Goal: Task Accomplishment & Management: Use online tool/utility

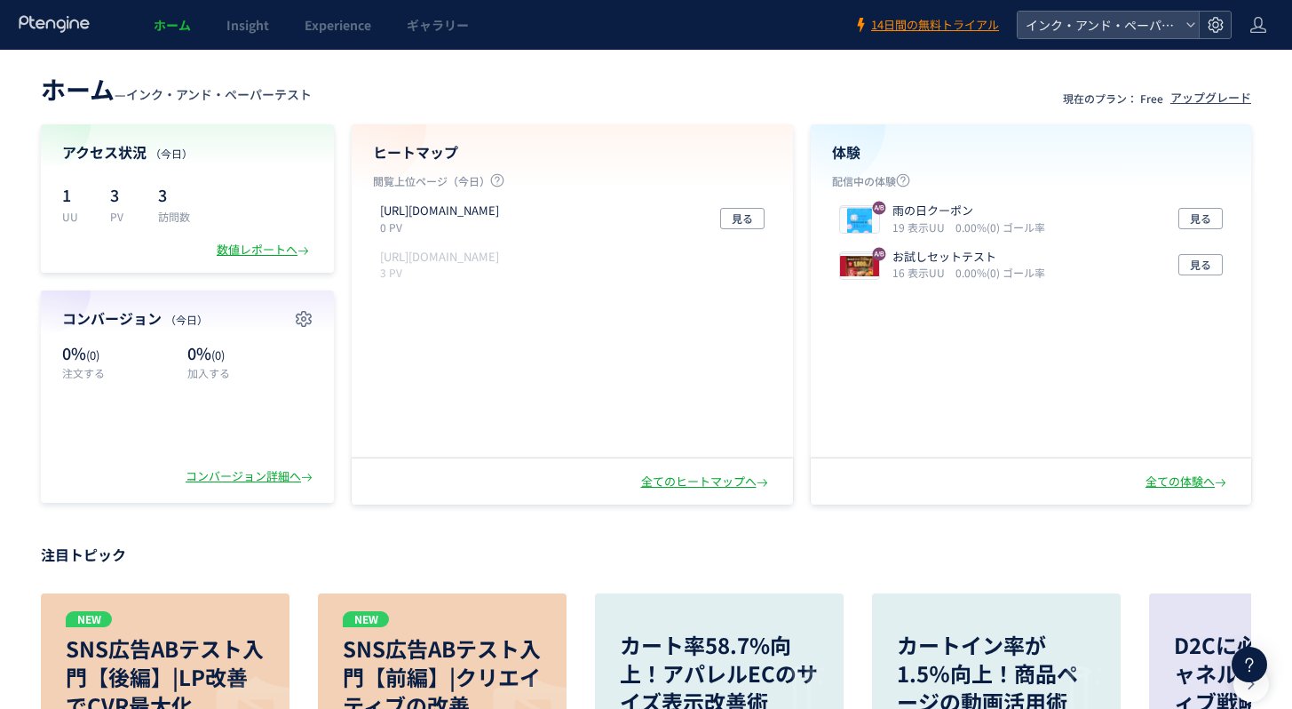
click at [1216, 30] on icon at bounding box center [1216, 25] width 18 height 18
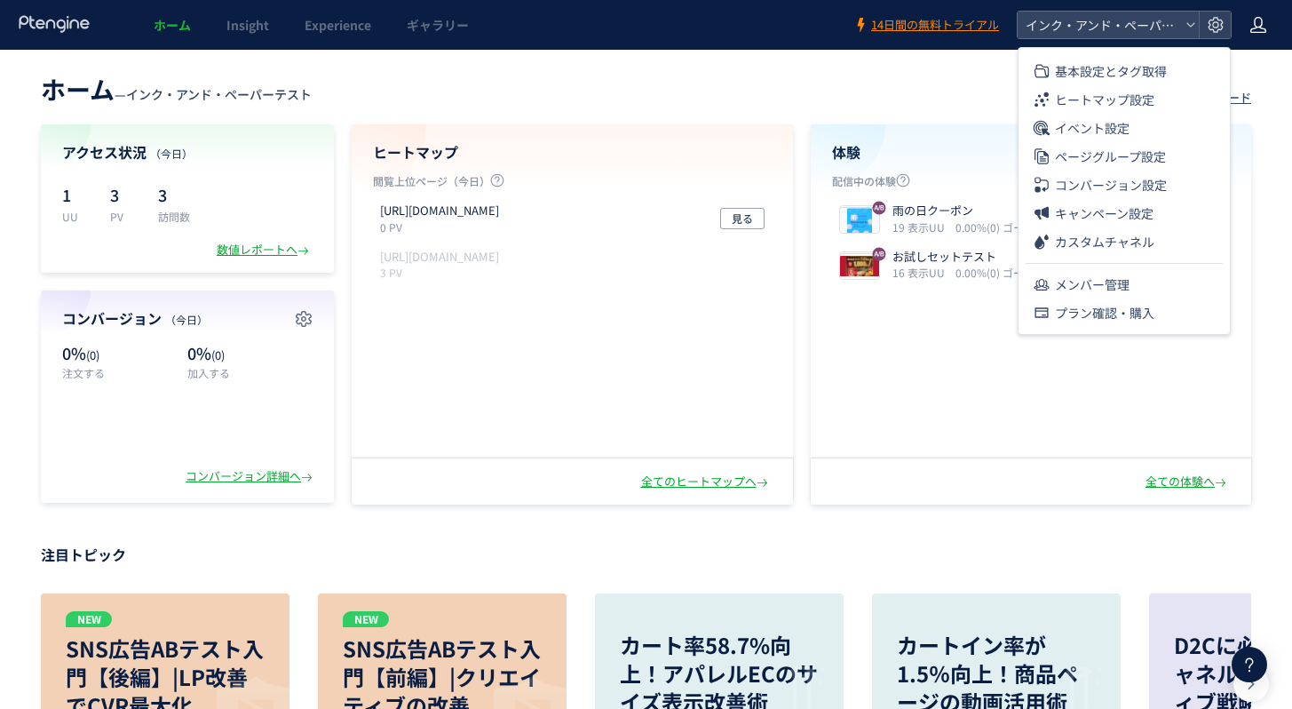
click at [1250, 18] on icon at bounding box center [1258, 25] width 18 height 18
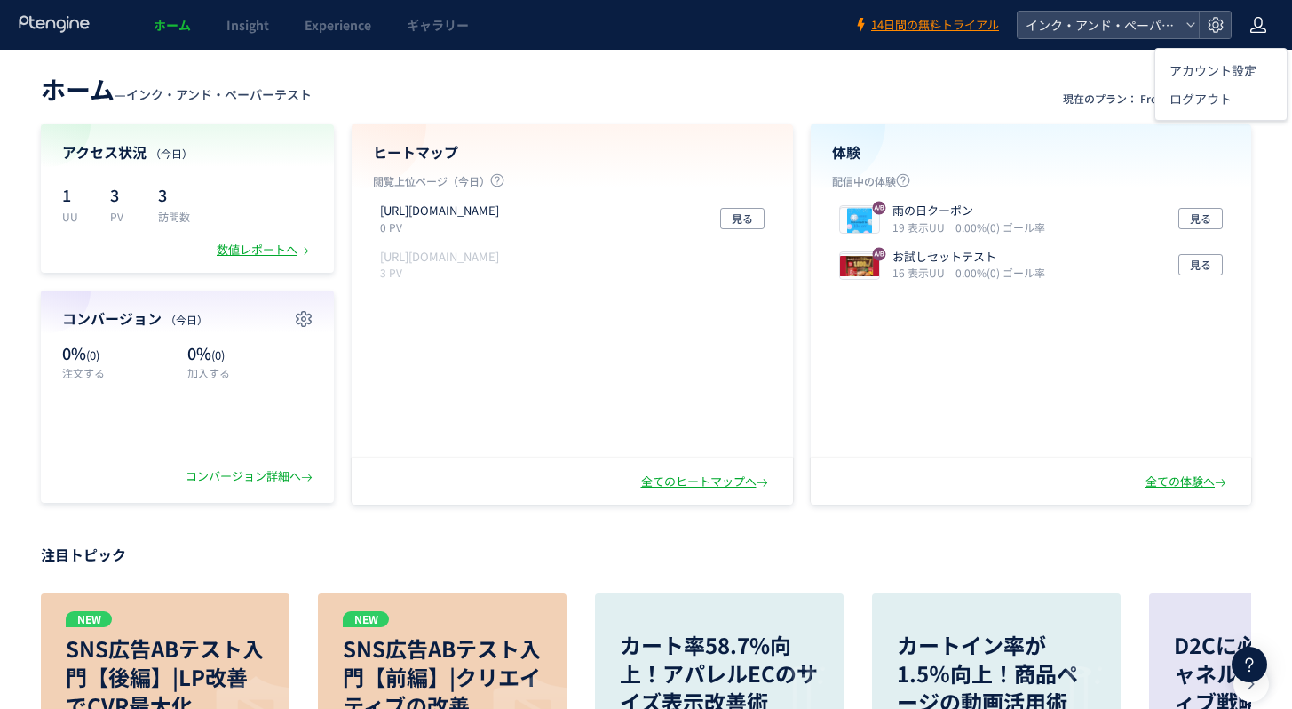
click at [344, 28] on span "Experience" at bounding box center [338, 25] width 67 height 18
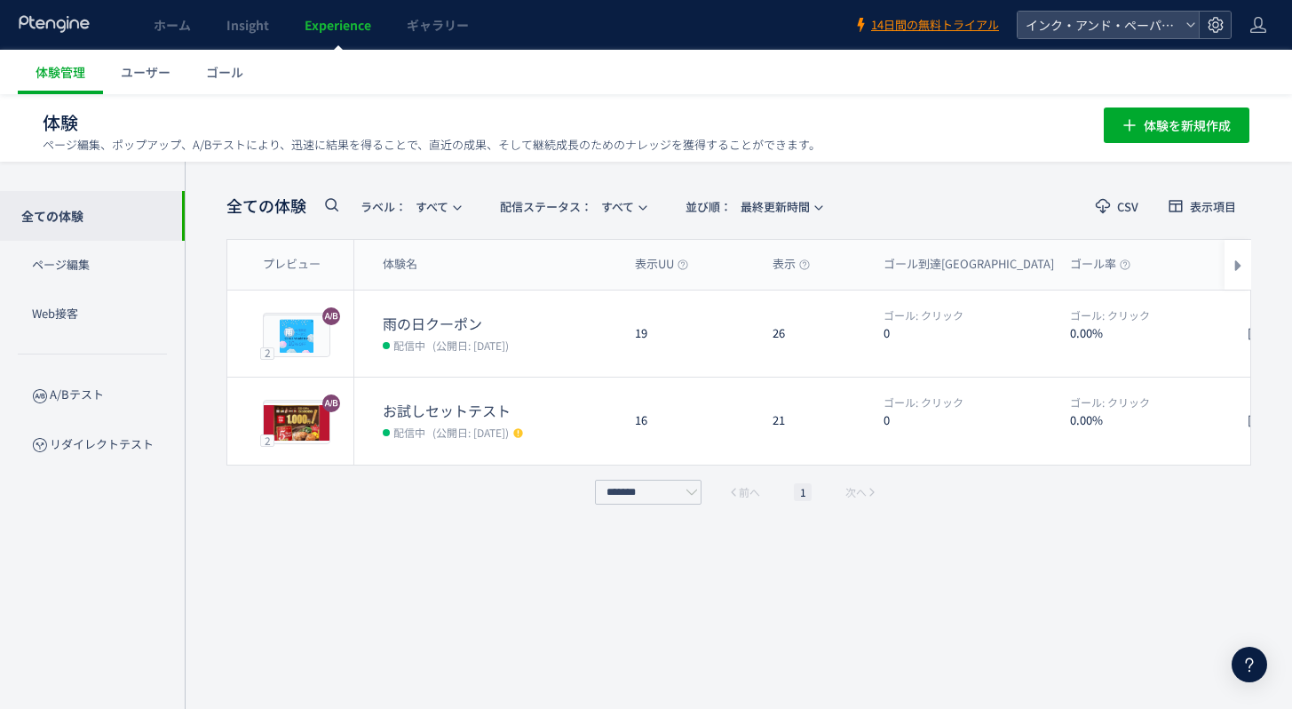
click at [1212, 29] on use at bounding box center [1215, 24] width 15 height 15
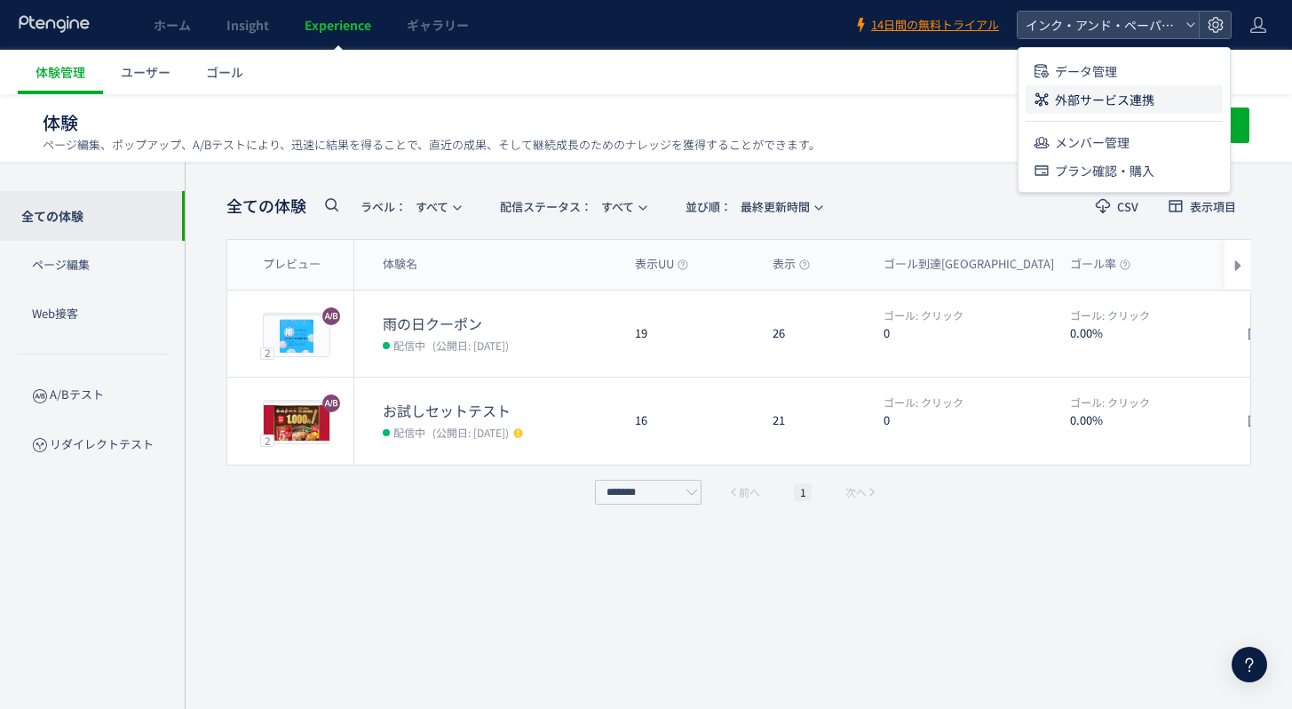
click at [1090, 99] on span "外部サービス連携" at bounding box center [1104, 99] width 99 height 28
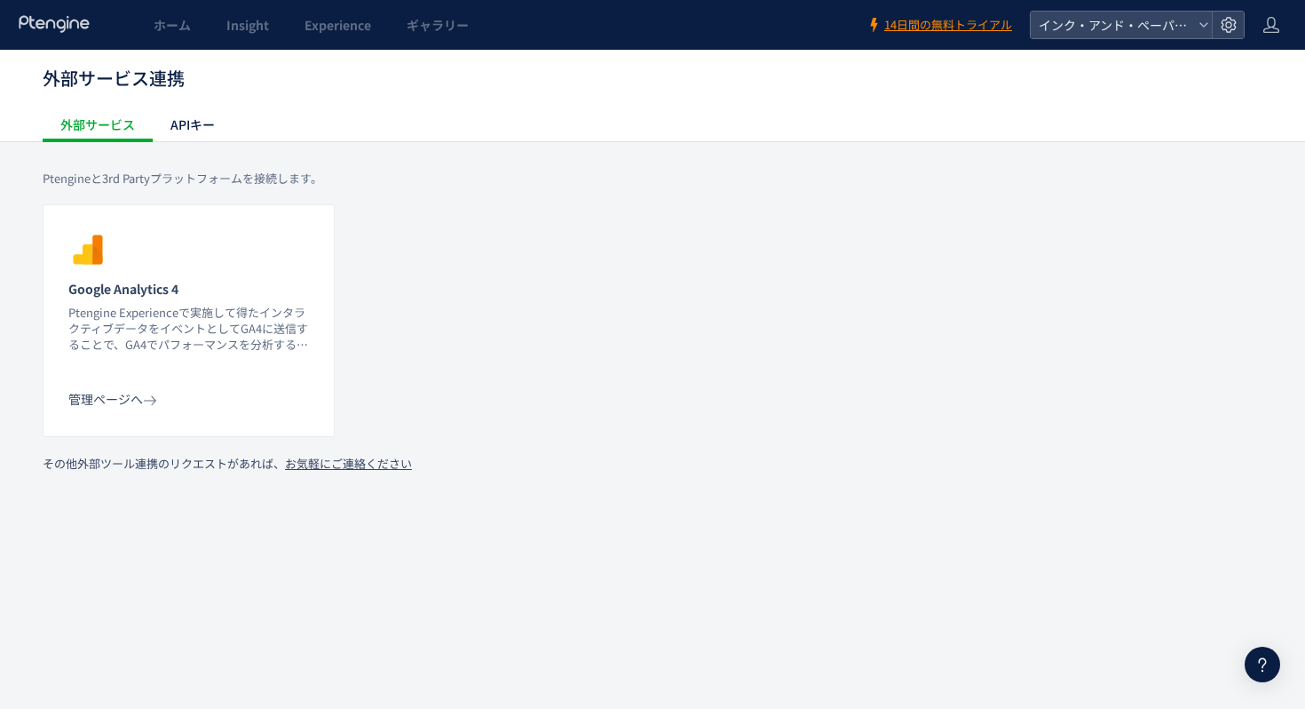
click at [206, 264] on section "Google Analytics 4 Ptengine Experienceで実施して得たインタラクティブデータをイベントとしてGA4に送信することで、GA4…" at bounding box center [188, 310] width 241 height 160
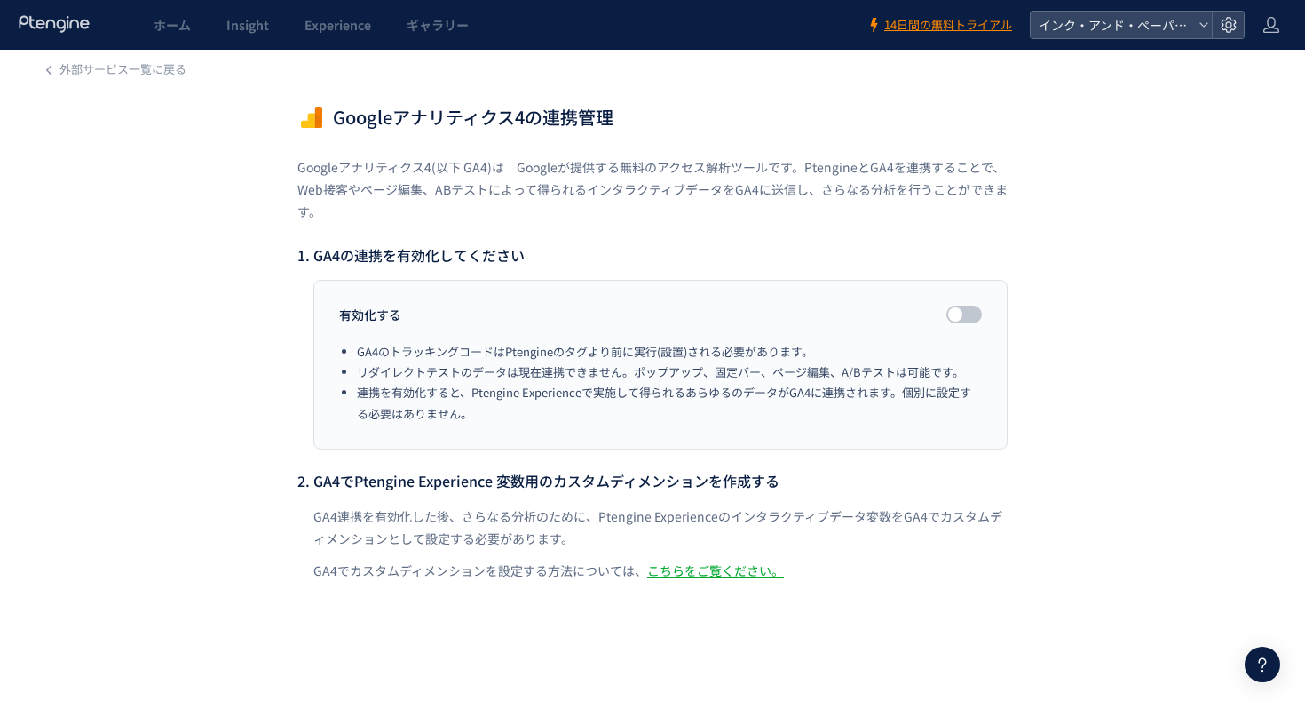
click at [971, 303] on dl "有効化する GA4のトラッキングコードはPtengineのタグより前に実行(設置)される必要があります。 リダイレクトテストのデータは現在連携できません。ポッ…" at bounding box center [660, 365] width 694 height 170
click at [970, 309] on span at bounding box center [965, 314] width 36 height 18
click at [973, 310] on div at bounding box center [973, 314] width 14 height 14
click at [1243, 27] on div at bounding box center [1228, 25] width 32 height 27
